Goal: Information Seeking & Learning: Learn about a topic

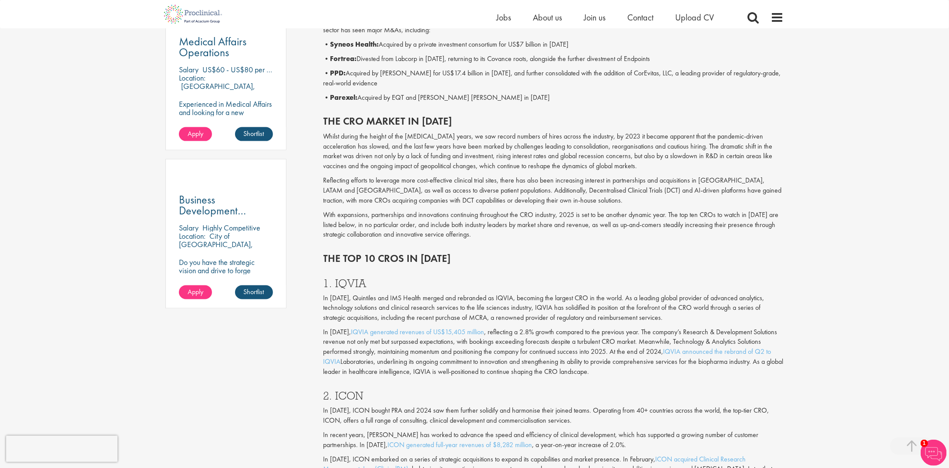
scroll to position [653, 0]
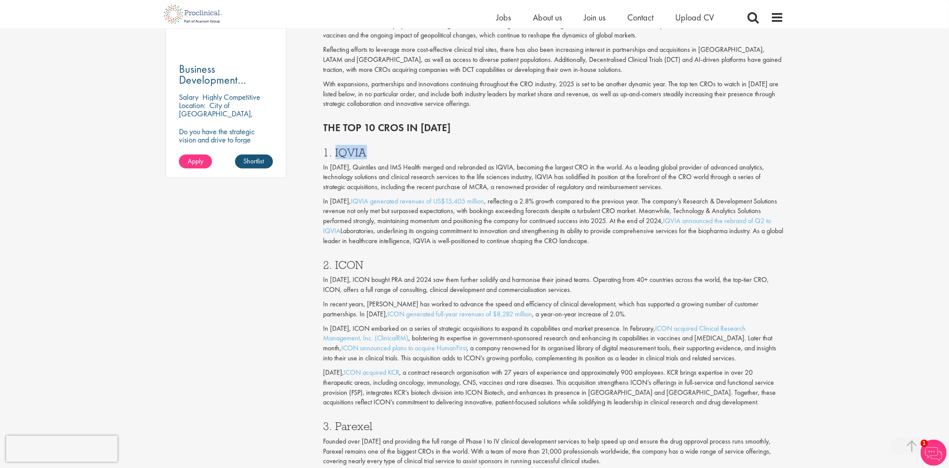
drag, startPoint x: 334, startPoint y: 151, endPoint x: 383, endPoint y: 151, distance: 48.3
click at [383, 151] on h3 "1. IQVIA" at bounding box center [553, 152] width 461 height 11
copy h3 "IQVIA"
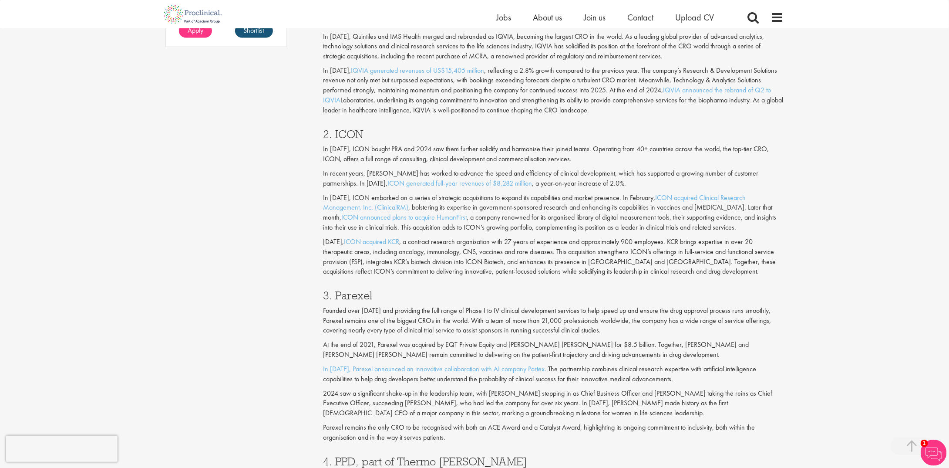
scroll to position [914, 0]
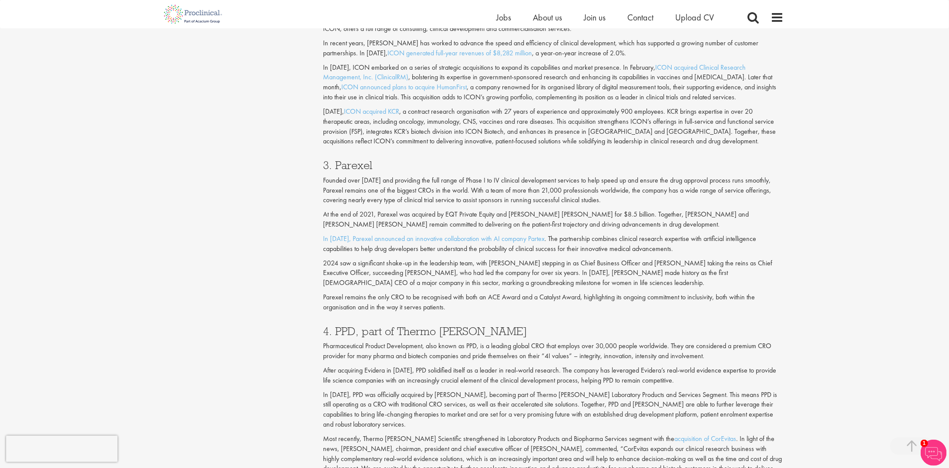
click at [343, 331] on h3 "4. PPD, part of Thermo [PERSON_NAME]" at bounding box center [553, 330] width 461 height 11
copy h3 "PPD"
click at [281, 195] on div "Content types Quizzes Blogs Guidebooks & Reports Videos Infographics Case studi…" at bounding box center [474, 308] width 631 height 2259
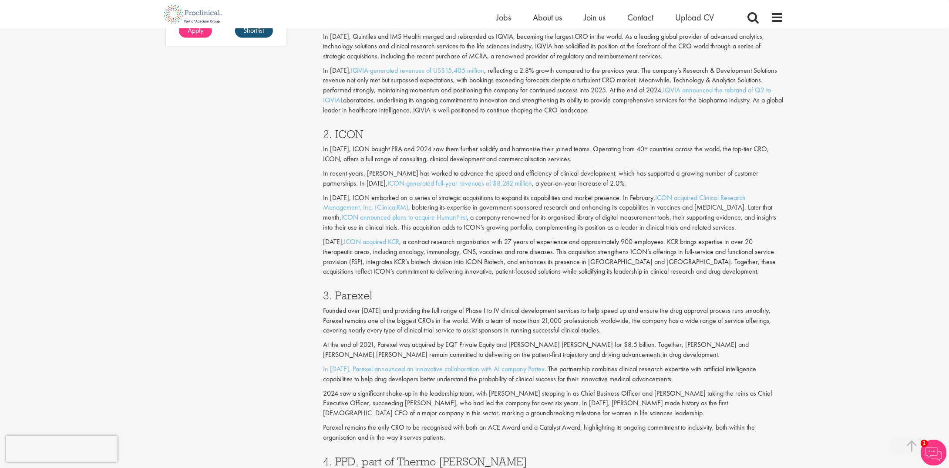
click at [360, 293] on h3 "3. Parexel" at bounding box center [553, 295] width 461 height 11
copy h3 "Parexel"
